Goal: Find specific page/section: Find specific page/section

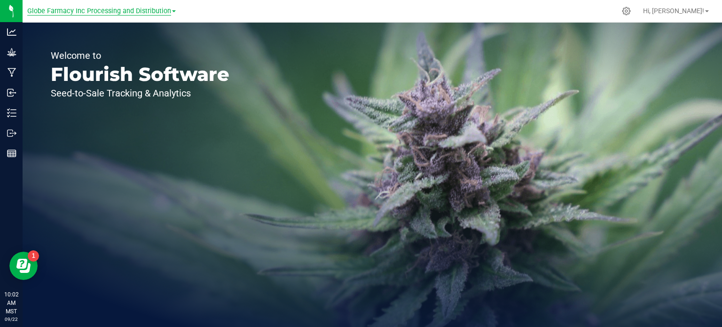
click at [94, 8] on span "Globe Farmacy Inc Processing and Distribution" at bounding box center [99, 11] width 144 height 8
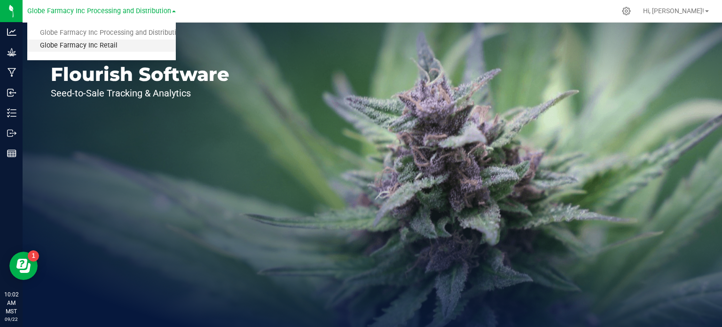
click at [85, 47] on link "Globe Farmacy Inc Retail" at bounding box center [101, 45] width 149 height 13
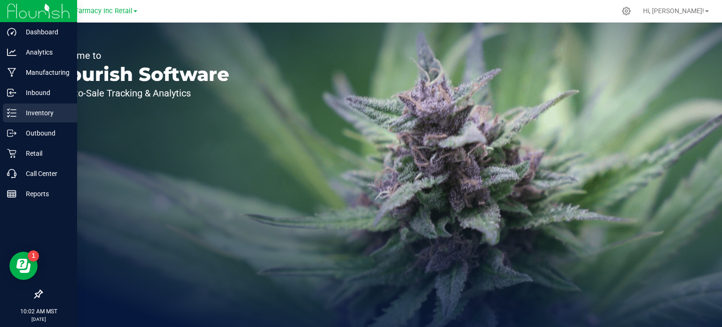
click at [9, 110] on icon at bounding box center [11, 112] width 9 height 9
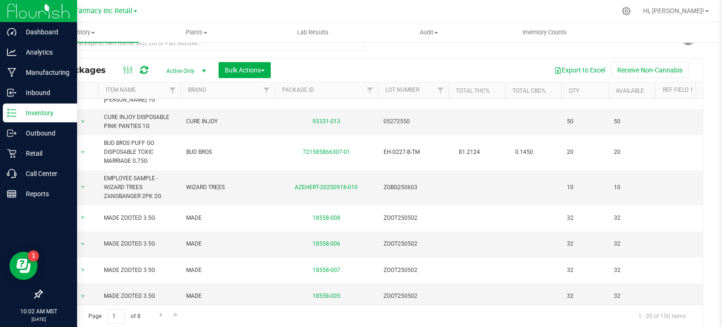
scroll to position [16, 0]
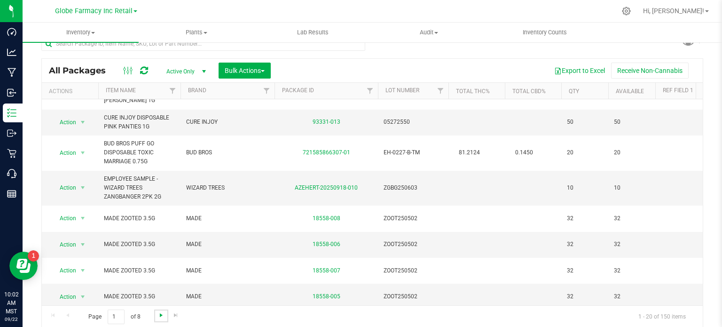
click at [157, 315] on span "Go to the next page" at bounding box center [161, 315] width 8 height 8
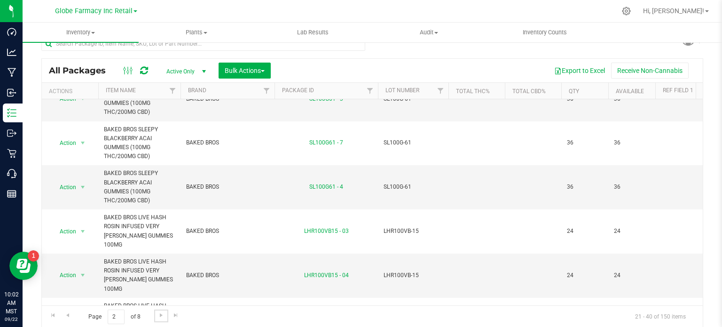
scroll to position [464, 0]
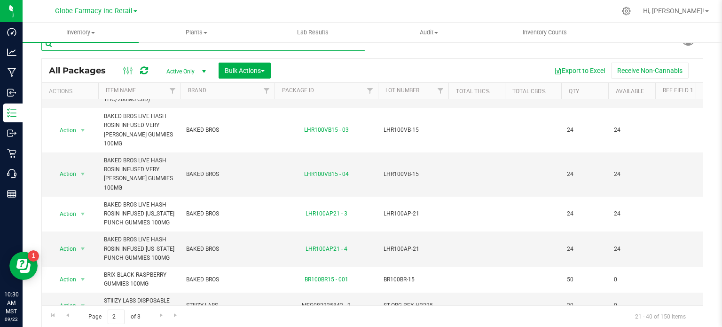
click at [306, 48] on input "text" at bounding box center [203, 44] width 324 height 14
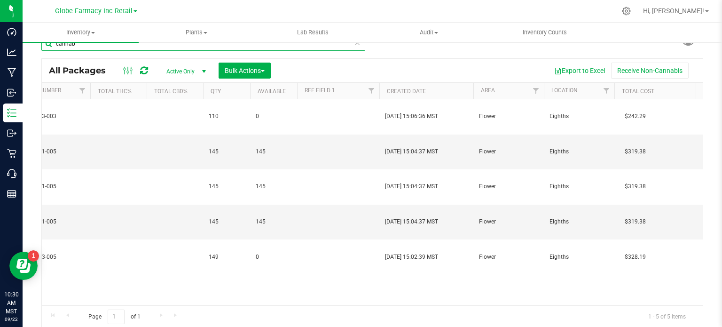
scroll to position [0, 355]
type input "cannab"
click at [165, 312] on div "Page 1 of 1 1 - 5 of 5 items" at bounding box center [372, 316] width 661 height 23
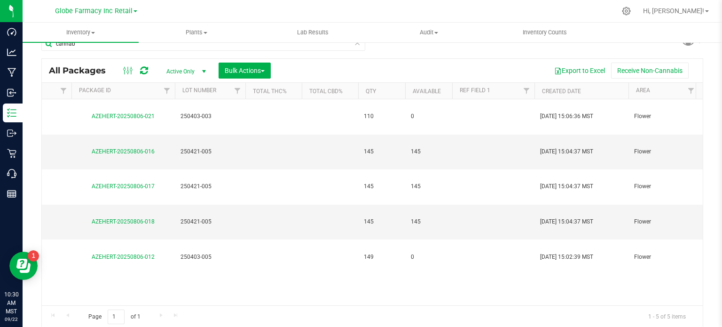
scroll to position [0, 0]
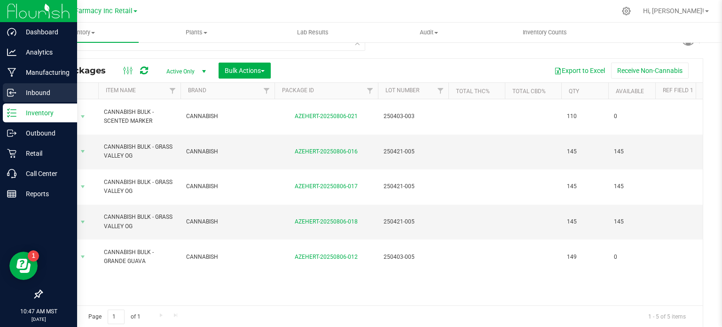
click at [8, 90] on icon at bounding box center [11, 92] width 9 height 9
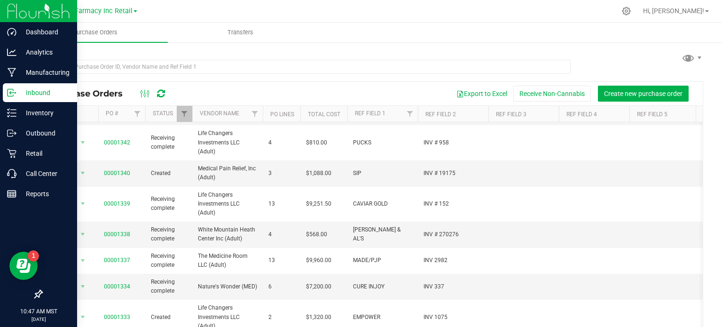
scroll to position [276, 0]
